Goal: Navigation & Orientation: Find specific page/section

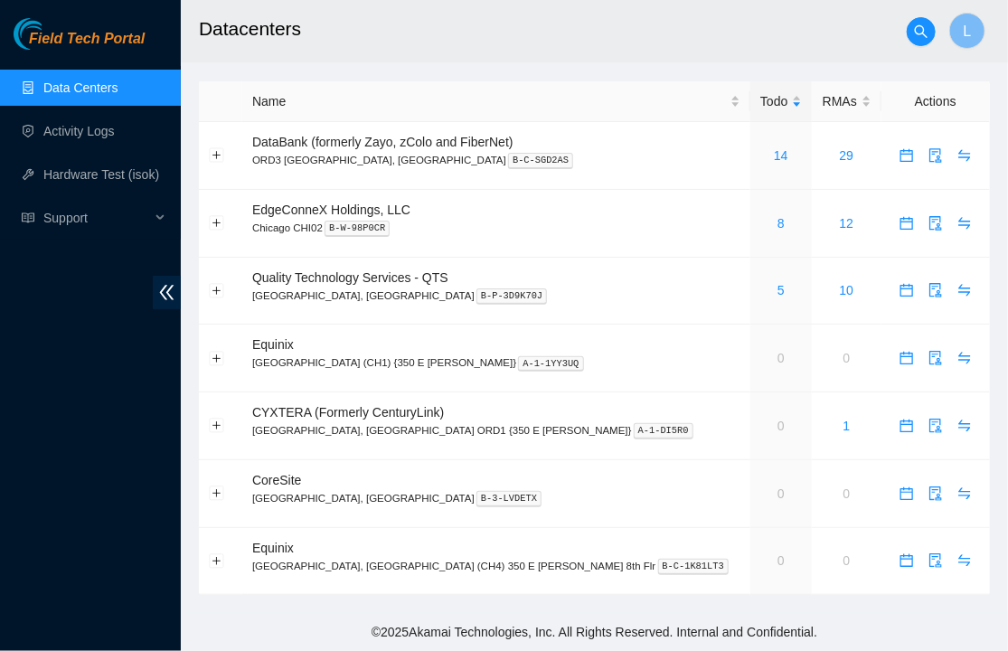
click at [98, 35] on span "Field Tech Portal" at bounding box center [87, 39] width 116 height 17
click at [96, 37] on span "Field Tech Portal" at bounding box center [87, 39] width 116 height 17
